Goal: Information Seeking & Learning: Learn about a topic

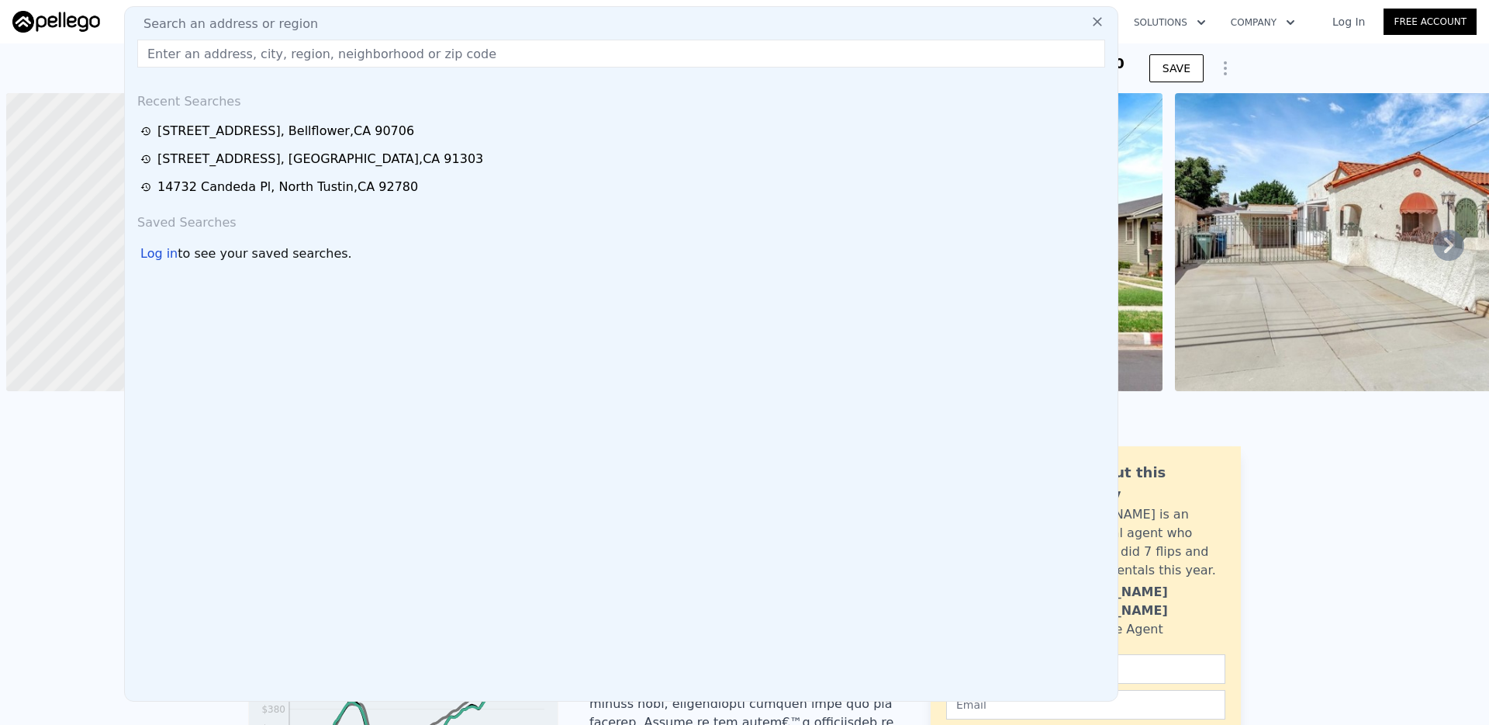
scroll to position [0, 6]
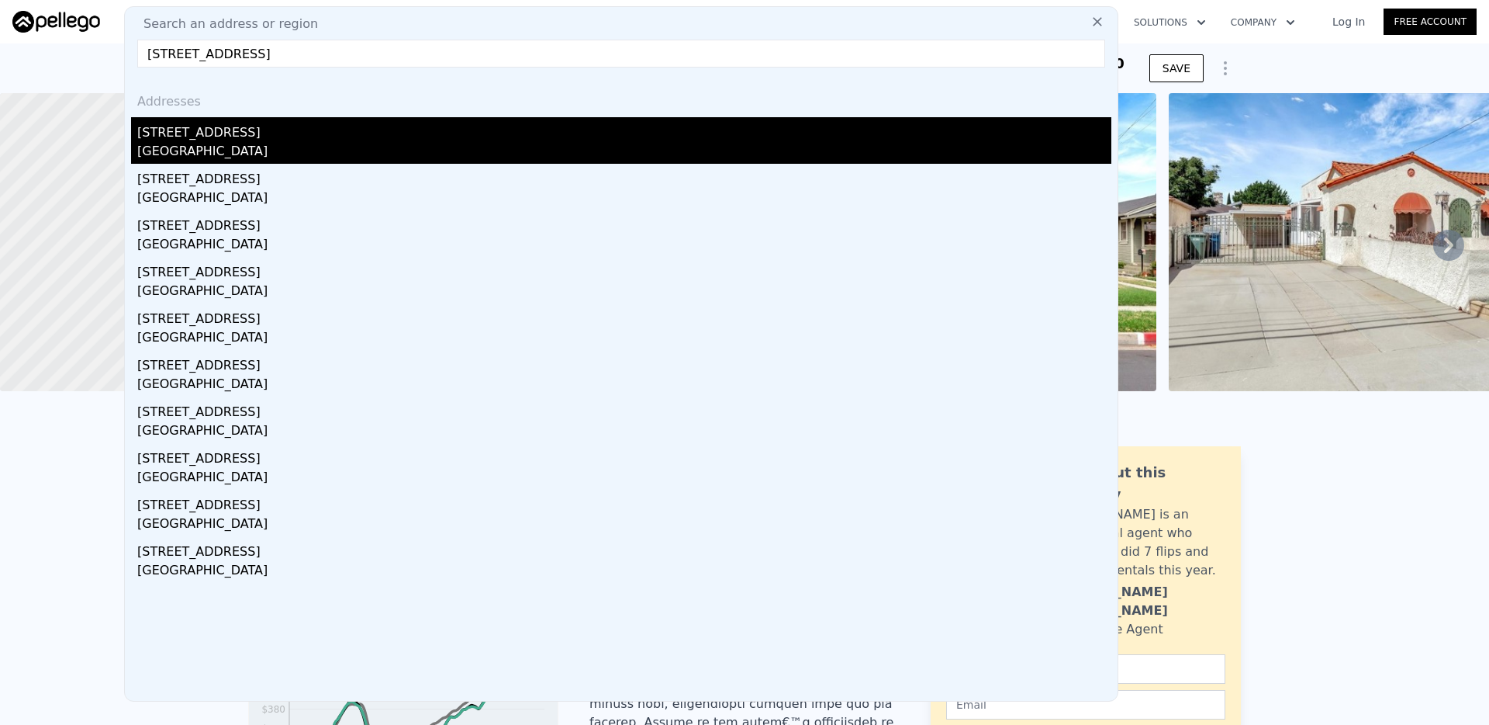
type input "[STREET_ADDRESS]"
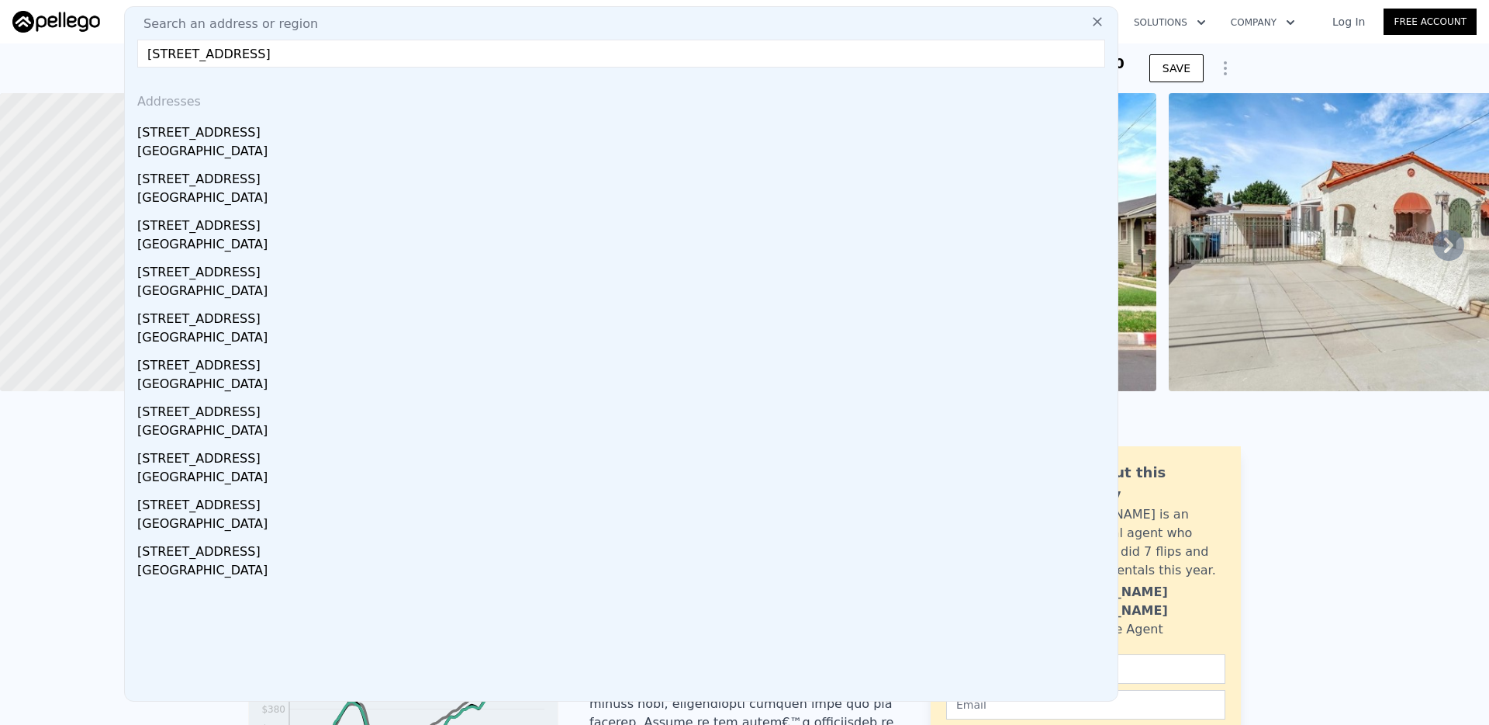
drag, startPoint x: 358, startPoint y: 140, endPoint x: 444, endPoint y: 124, distance: 87.5
click at [359, 140] on div "[STREET_ADDRESS]" at bounding box center [624, 129] width 974 height 25
type input "3"
type input "1358"
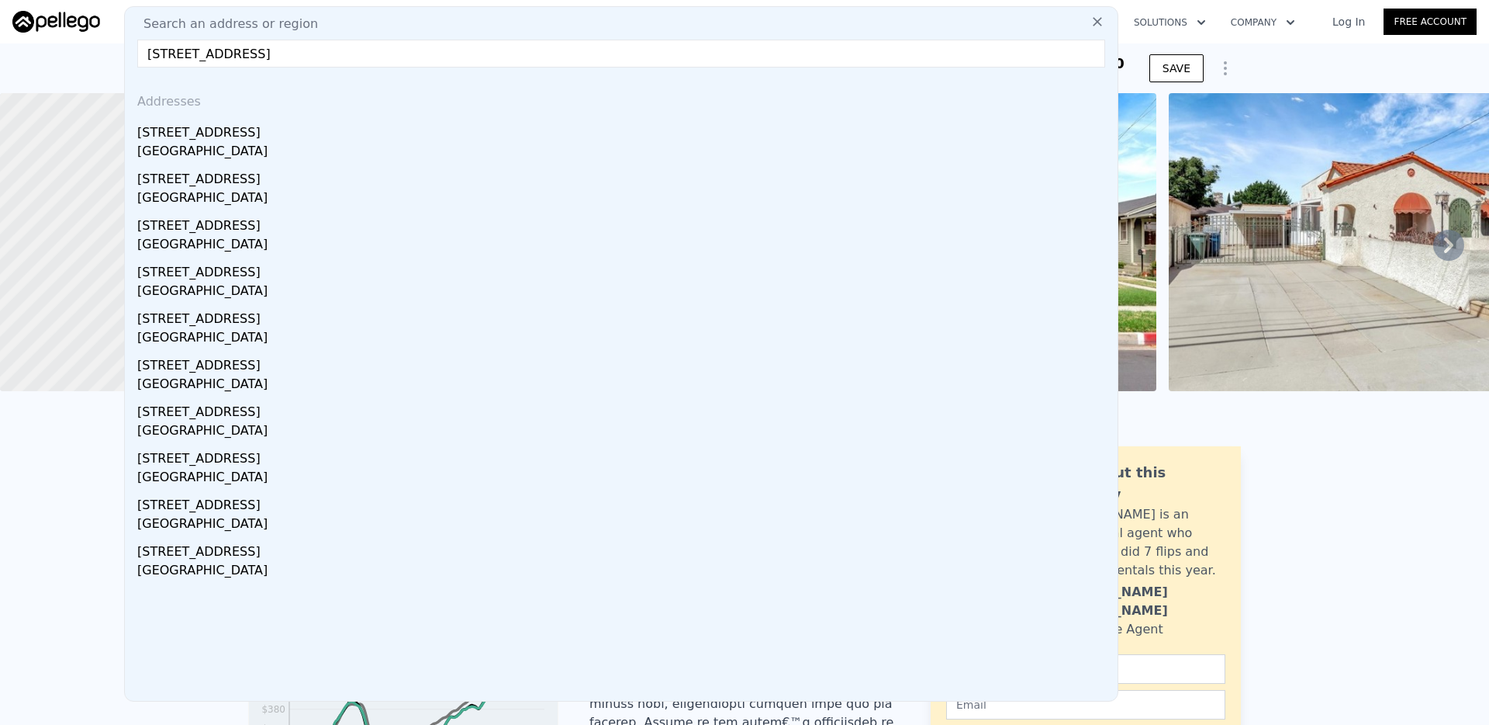
type input "1980"
type input "7355"
type input "9758"
type input "$ 969,000"
type input "6"
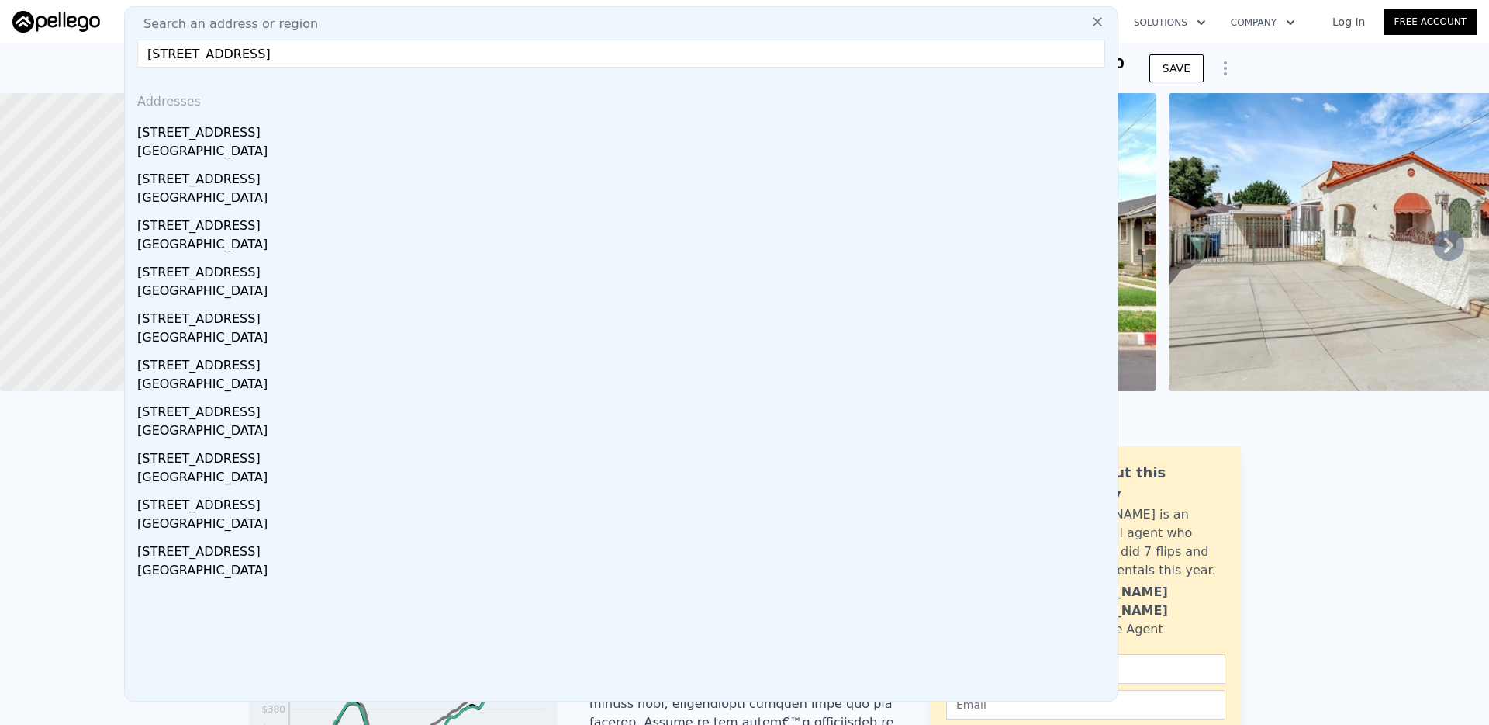
type input "$ 48,986"
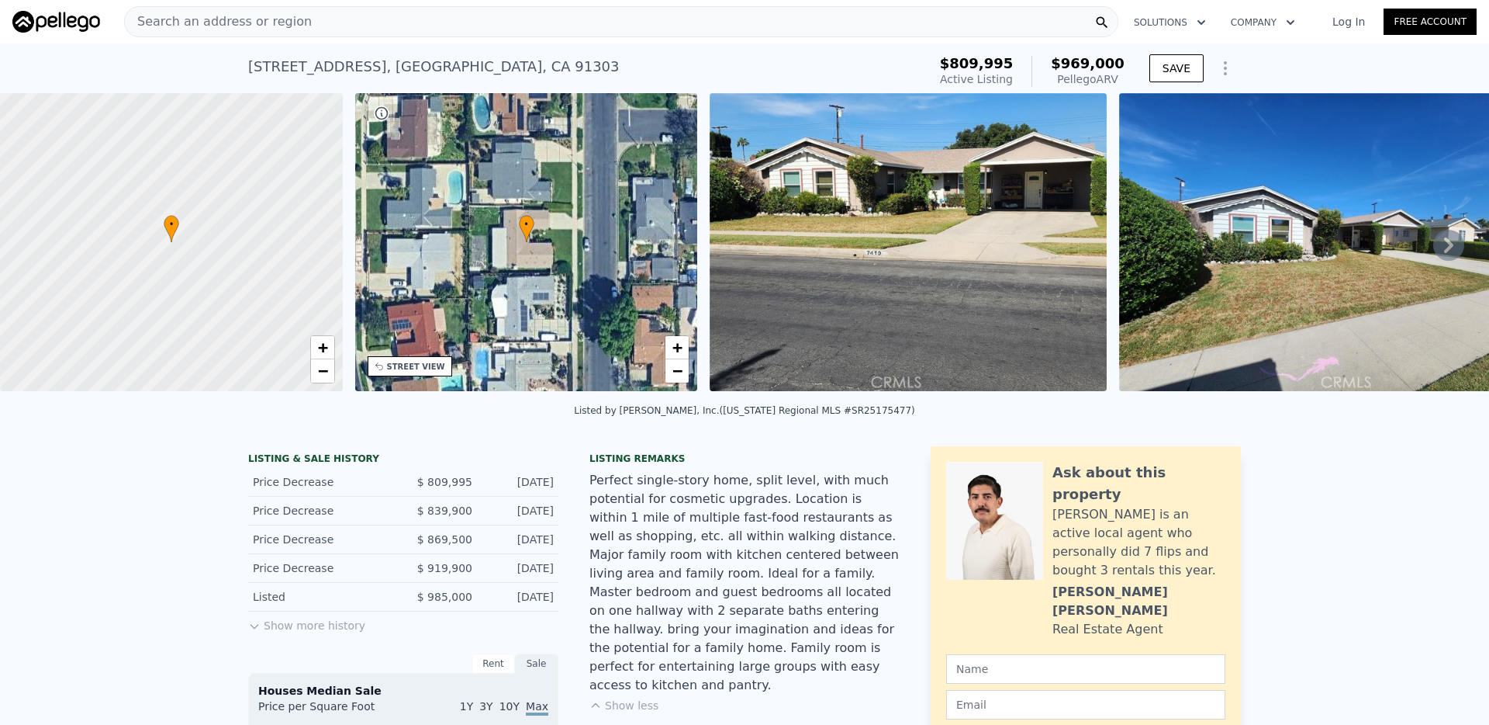
click at [403, 34] on div "Search an address or region" at bounding box center [621, 21] width 994 height 31
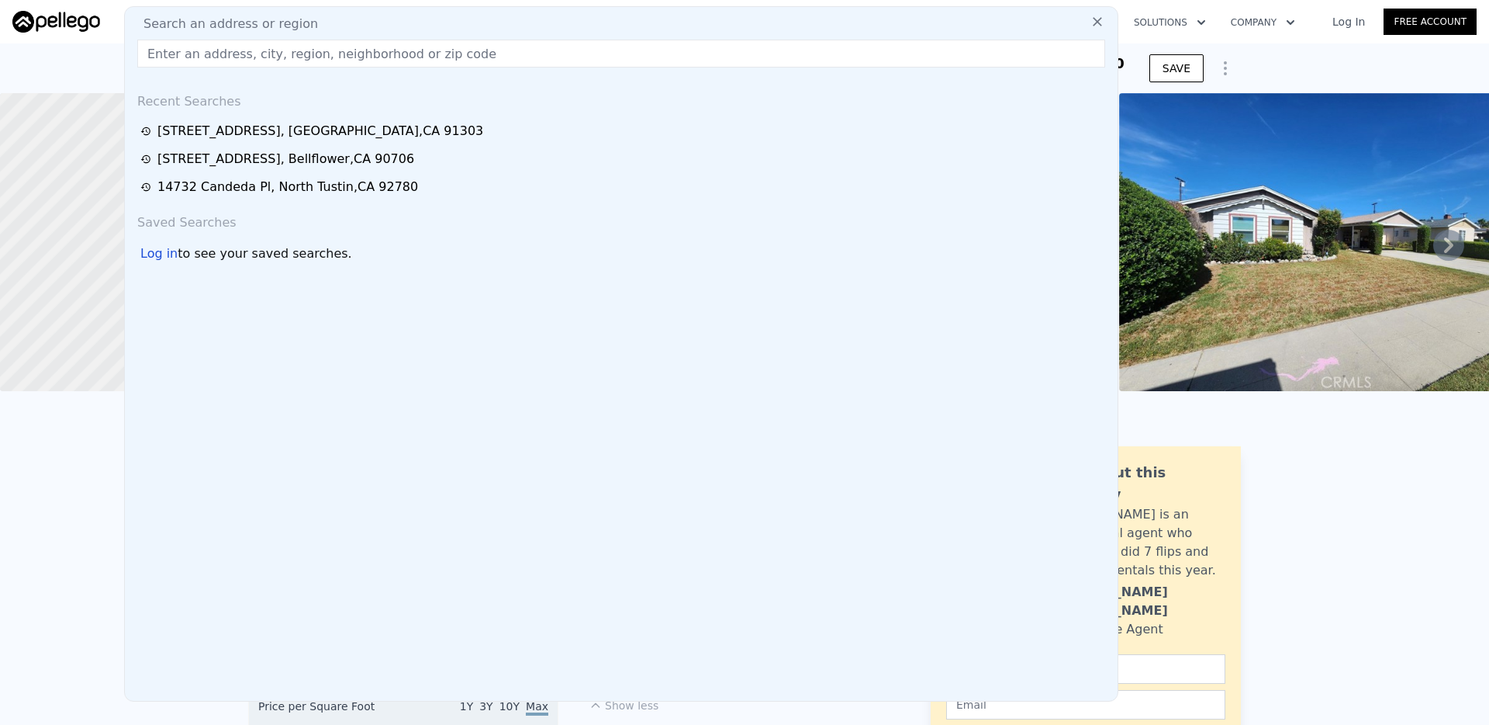
click at [405, 25] on div "Search an address or region" at bounding box center [621, 24] width 980 height 19
click at [366, 60] on input "text" at bounding box center [621, 54] width 968 height 28
paste input "[STREET_ADDRESS][PERSON_NAME][PERSON_NAME]"
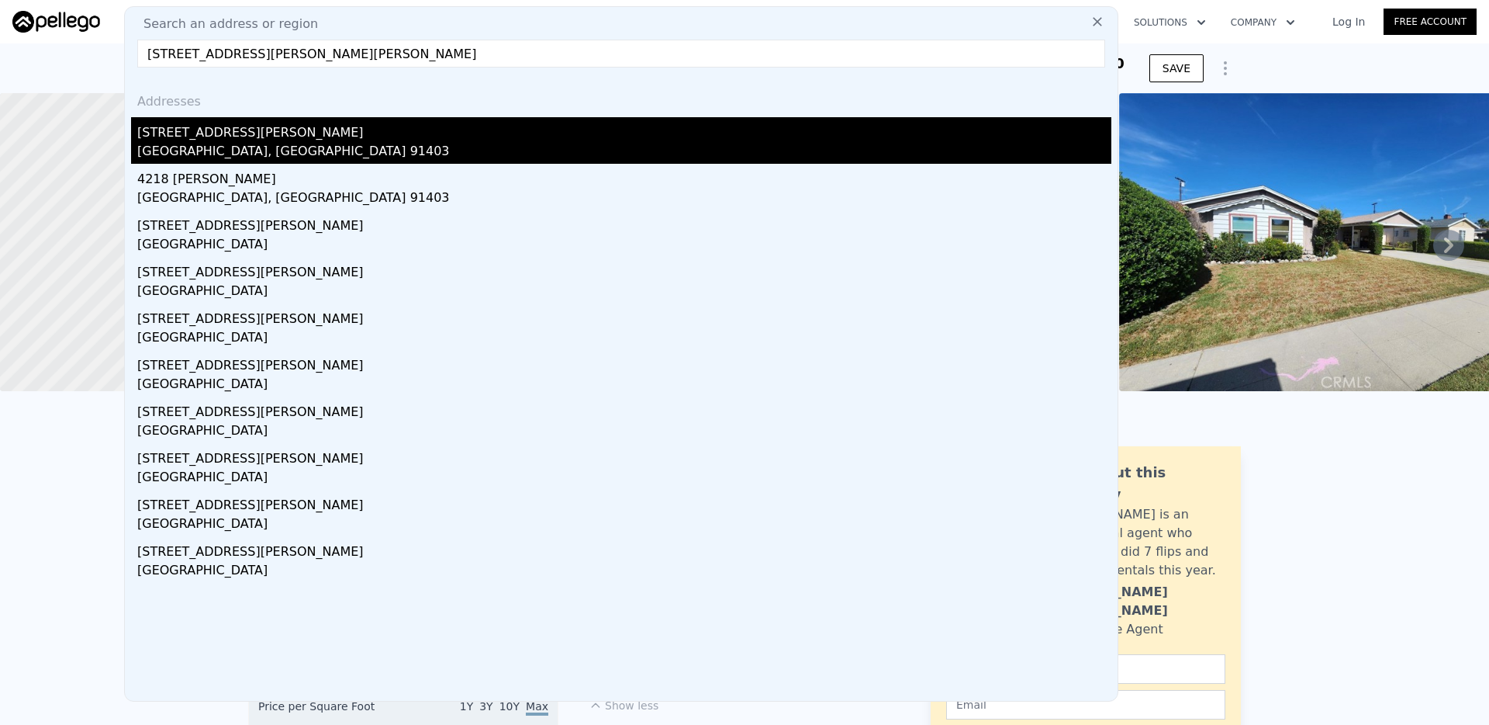
type input "[STREET_ADDRESS][PERSON_NAME][PERSON_NAME]"
click at [239, 142] on div "[GEOGRAPHIC_DATA], [GEOGRAPHIC_DATA] 91403" at bounding box center [624, 153] width 974 height 22
